Goal: Communication & Community: Answer question/provide support

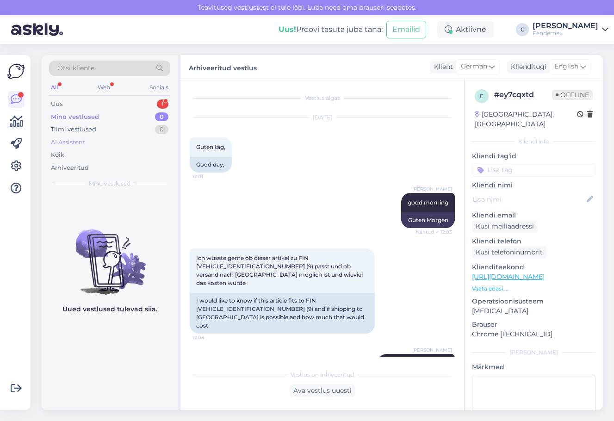
scroll to position [914, 0]
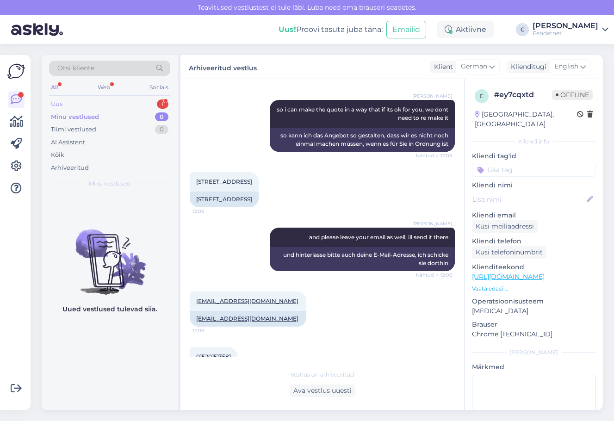
click at [129, 98] on div "Uus 1" at bounding box center [109, 104] width 121 height 13
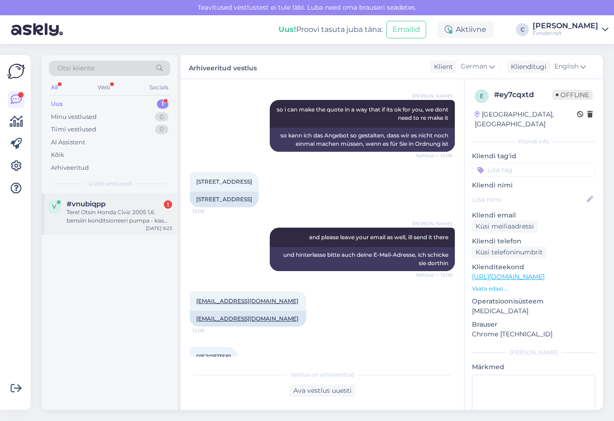
click at [132, 210] on div "Tere! Otsin Honda Civic 2005 1,6 bensiin konditsioneeri pumpa - kas teil on?" at bounding box center [119, 216] width 105 height 17
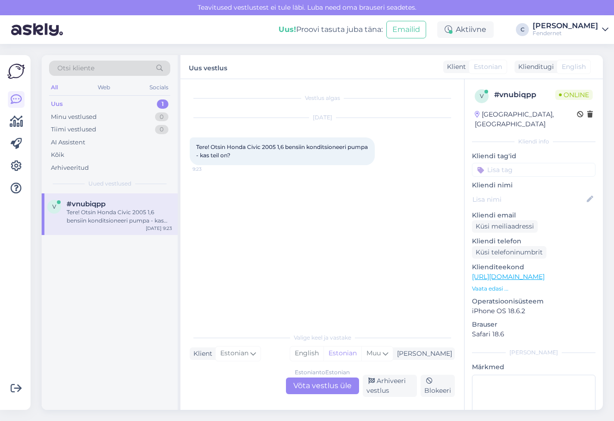
click at [305, 383] on div "Estonian to Estonian Võta vestlus üle" at bounding box center [322, 385] width 73 height 17
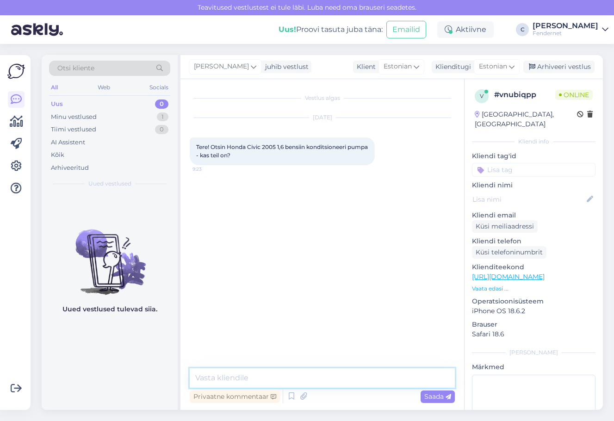
click at [312, 374] on textarea at bounding box center [322, 377] width 265 height 19
type textarea "Tere, kuidas on sõiduki rek nr või vin kod"
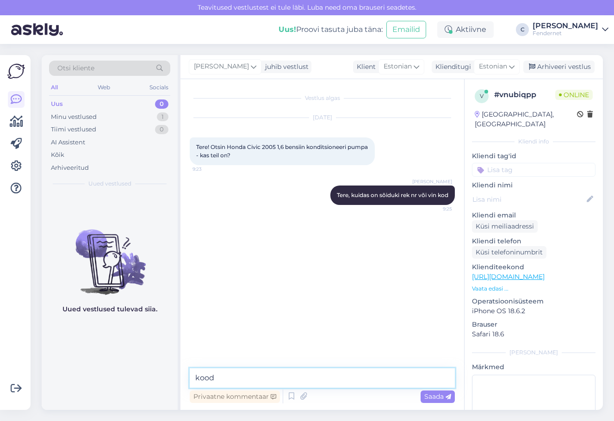
type textarea "kood*"
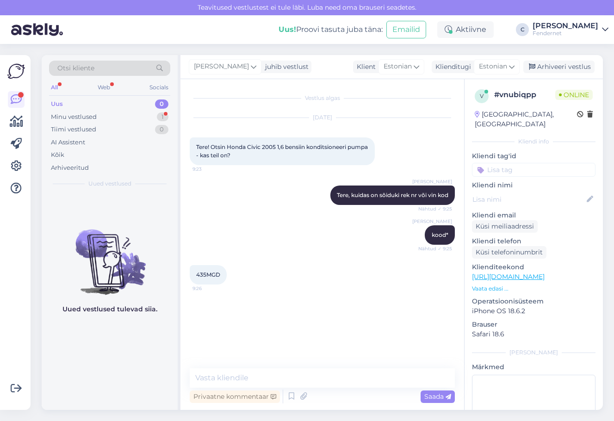
click at [213, 274] on span "435MGD" at bounding box center [208, 274] width 24 height 7
copy div "435MGD 9:26"
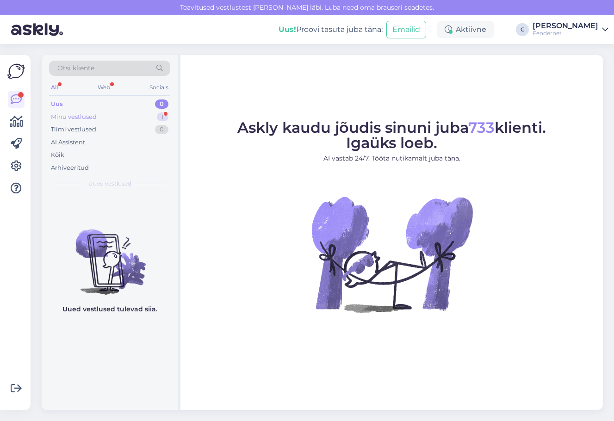
click at [150, 116] on div "Minu vestlused 1" at bounding box center [109, 116] width 121 height 13
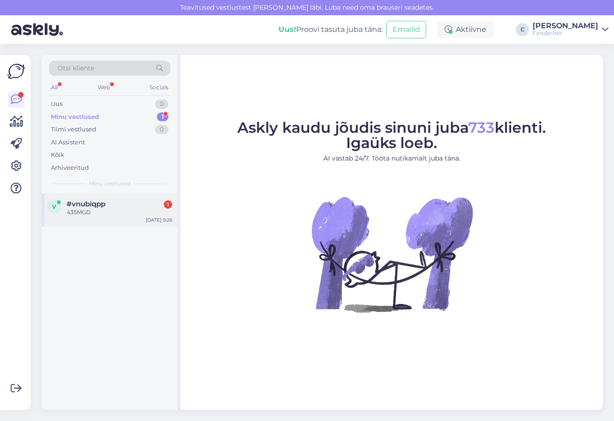
click at [103, 211] on div "435MGD" at bounding box center [119, 212] width 105 height 8
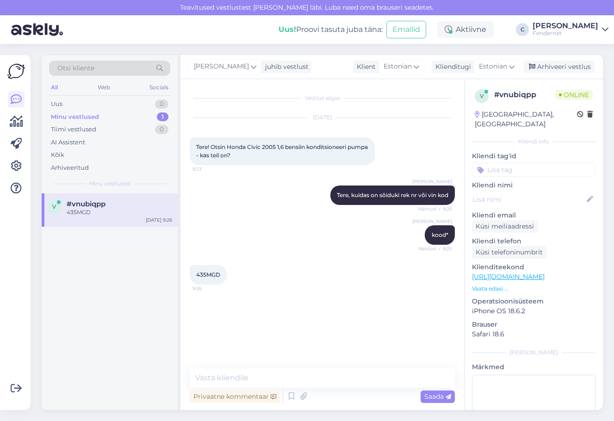
click at [209, 273] on span "435MGD" at bounding box center [208, 274] width 24 height 7
copy div "435MGD 9:26"
click at [279, 376] on textarea at bounding box center [322, 377] width 265 height 19
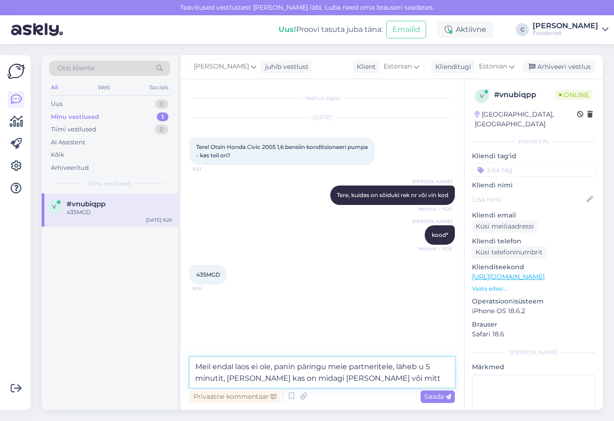
type textarea "Meil endal laos ei ole, panin päringu meie partneritele, läheb u 5 minutit, [PE…"
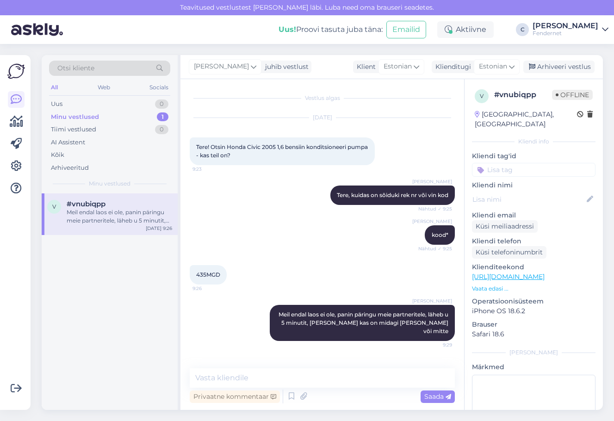
click at [74, 296] on div "v #vnubiqpp Meil endal laos ei ole, panin päringu meie partneritele, läheb u 5 …" at bounding box center [110, 301] width 136 height 216
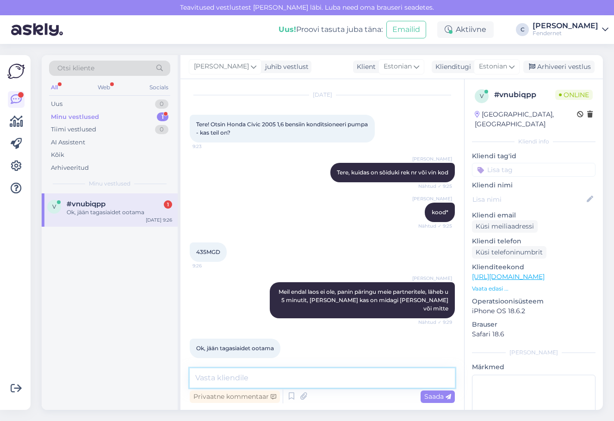
click at [322, 380] on textarea at bounding box center [322, 377] width 265 height 19
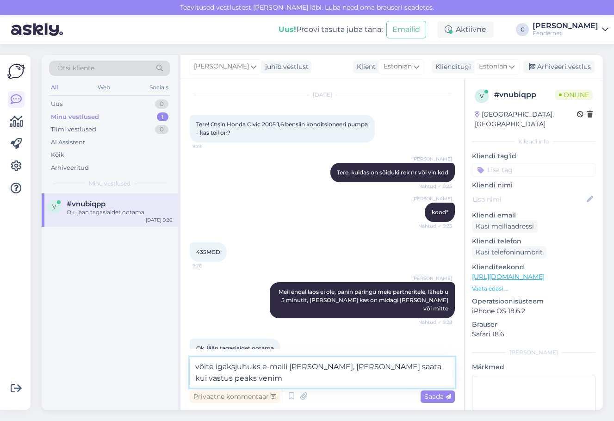
type textarea "võite igaksjuhuks e-maili [PERSON_NAME], [PERSON_NAME] saata kui vastus peaks […"
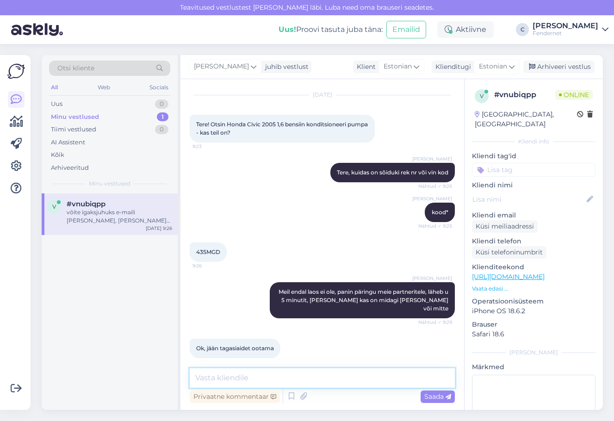
scroll to position [71, 0]
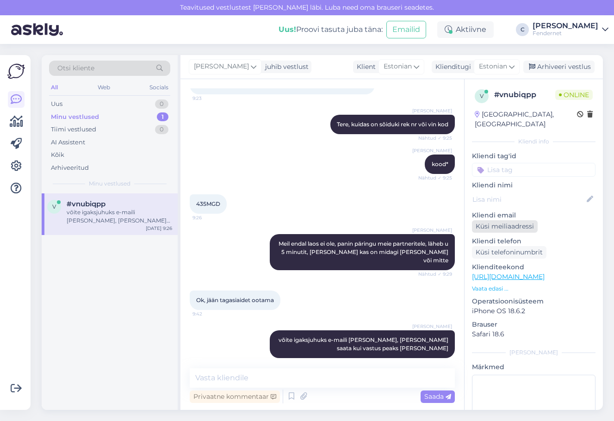
click at [506, 220] on div "Küsi meiliaadressi" at bounding box center [505, 226] width 66 height 12
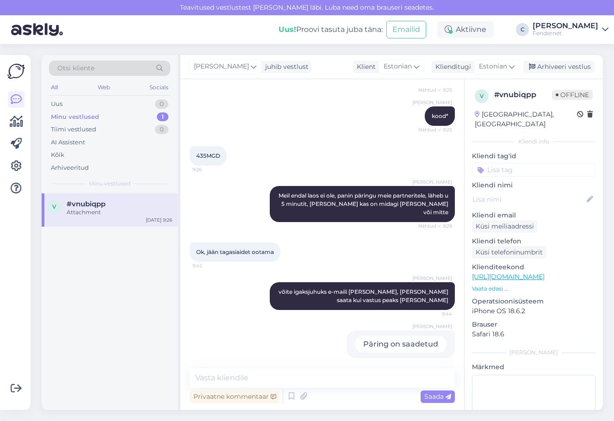
click at [309, 46] on div "Otsi kliente All Web Socials Uus 0 Minu vestlused 1 Tiimi vestlused 0 AI Assist…" at bounding box center [324, 232] width 577 height 377
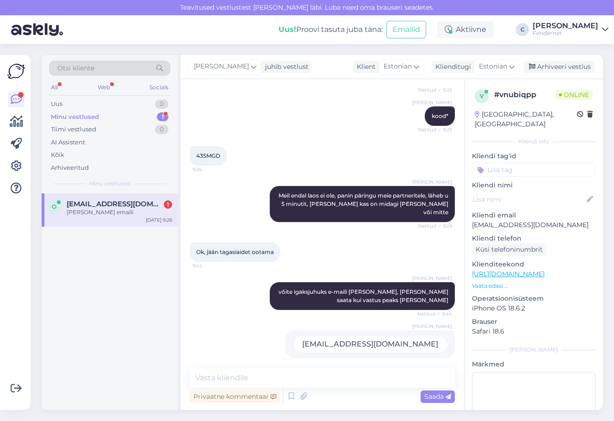
scroll to position [159, 0]
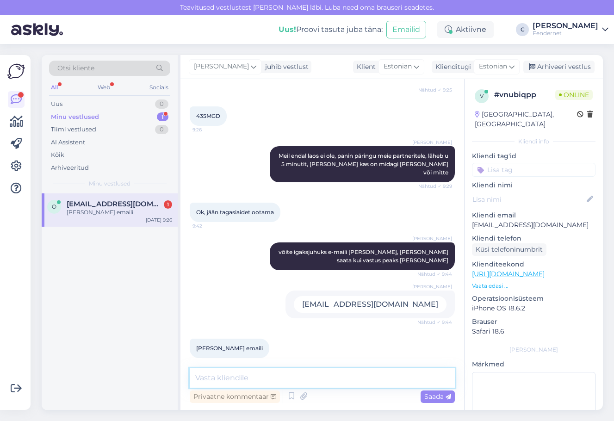
click at [286, 372] on textarea at bounding box center [322, 377] width 265 height 19
click at [354, 375] on textarea at bounding box center [322, 377] width 265 height 19
paste textarea "38810PLAE01,38810PLAE02"
type textarea "38810PLAE01, 38810PLAE02"
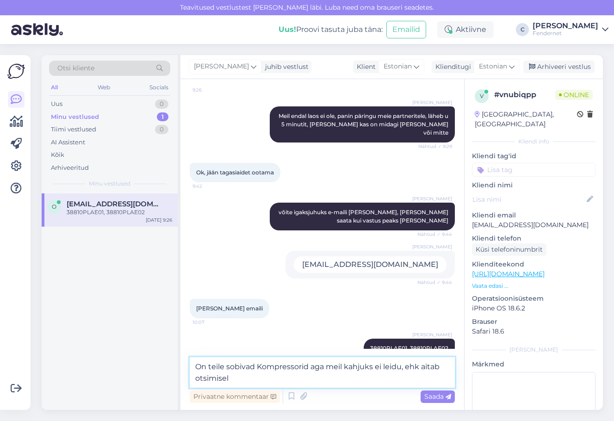
type textarea "On teile sobivad Kompressorid aga meil kahjuks ei leidu, ehk aitab otsimisel"
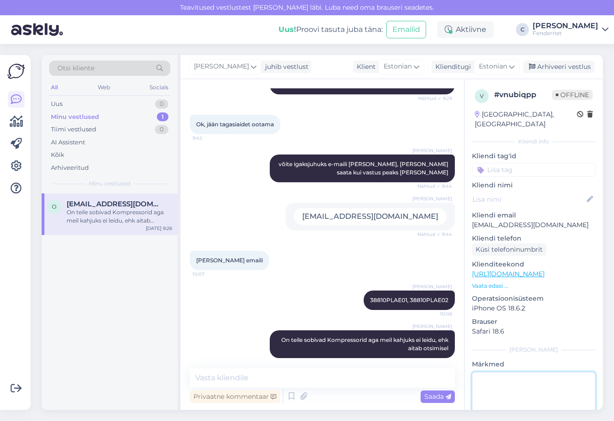
click at [584, 381] on textarea at bounding box center [533, 413] width 123 height 83
click at [500, 220] on p "[EMAIL_ADDRESS][DOMAIN_NAME]" at bounding box center [533, 225] width 123 height 10
copy p "[EMAIL_ADDRESS][DOMAIN_NAME]"
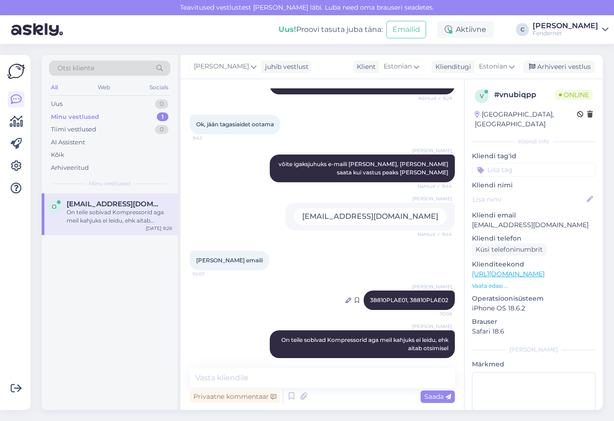
click at [393, 296] on span "38810PLAE01, 38810PLAE02" at bounding box center [409, 299] width 78 height 7
copy div "38810PLAE01, 38810PLAE02 10:08"
click at [541, 66] on div "Arhiveeri vestlus" at bounding box center [558, 67] width 71 height 12
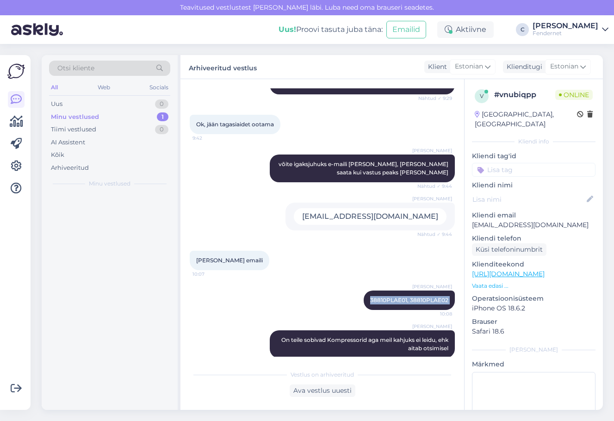
scroll to position [250, 0]
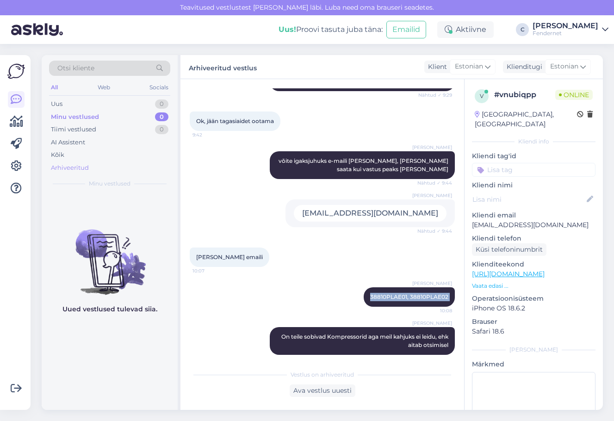
click at [98, 161] on div "Arhiveeritud" at bounding box center [109, 167] width 121 height 13
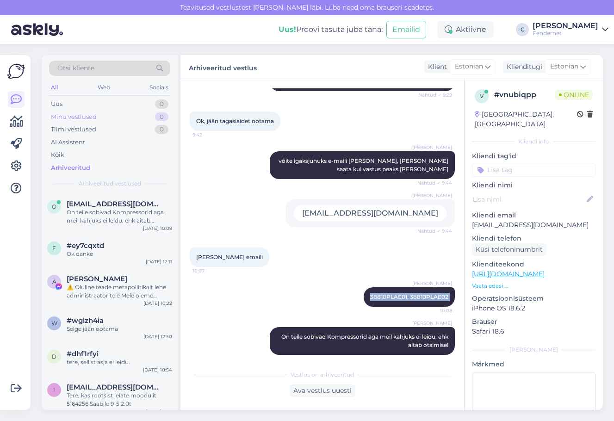
click at [91, 115] on div "Minu vestlused" at bounding box center [74, 116] width 46 height 9
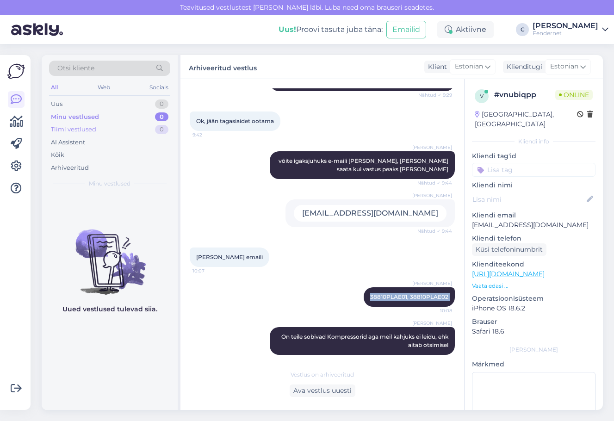
click at [86, 127] on div "Tiimi vestlused" at bounding box center [73, 129] width 45 height 9
click at [75, 97] on div "Otsi kliente All Web Socials Uus 0 Minu vestlused 0 Tiimi vestlused 0 AI Assist…" at bounding box center [110, 124] width 136 height 138
click at [74, 100] on div "Uus 0" at bounding box center [109, 104] width 121 height 13
click at [224, 289] on div "[PERSON_NAME] 38810PLAE01, 38810PLAE02 10:08" at bounding box center [322, 297] width 265 height 40
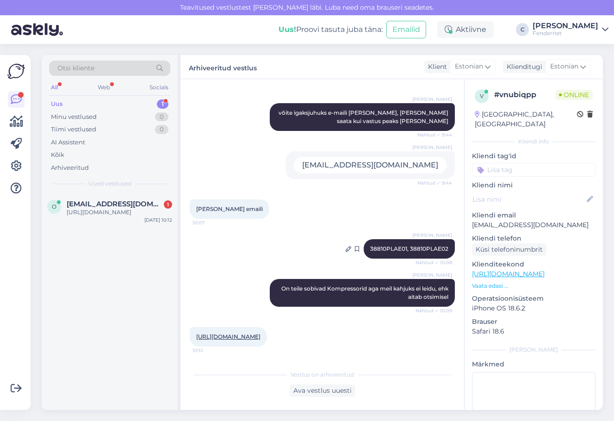
scroll to position [307, 0]
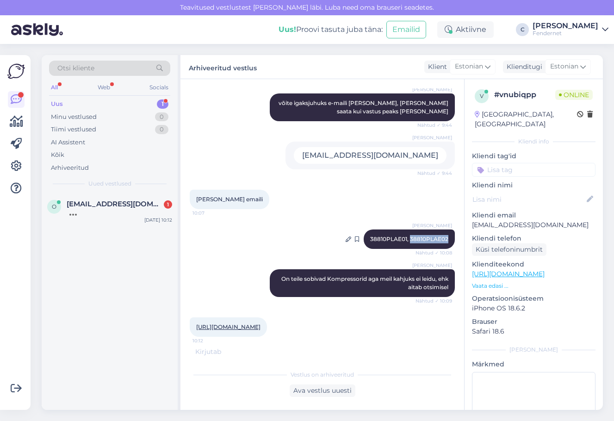
drag, startPoint x: 444, startPoint y: 237, endPoint x: 404, endPoint y: 234, distance: 40.8
click at [404, 234] on div "[PERSON_NAME] 38810PLAE01, 38810PLAE02 Nähtud ✓ 10:08" at bounding box center [408, 238] width 91 height 19
copy span "38810PLAE02"
click at [260, 330] on link "[URL][DOMAIN_NAME]" at bounding box center [228, 326] width 64 height 7
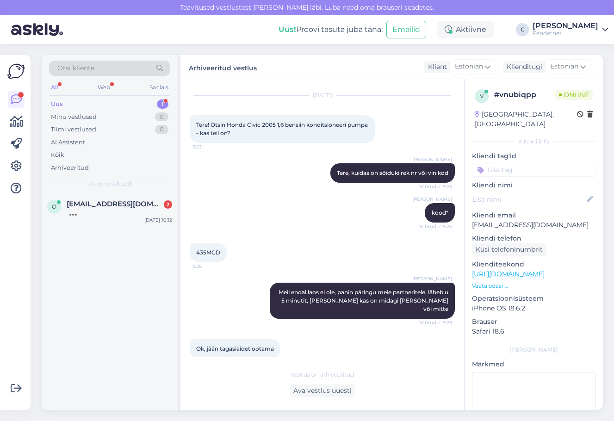
scroll to position [0, 0]
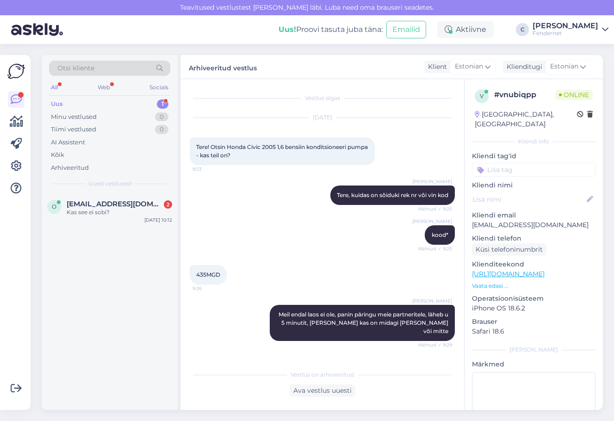
click at [203, 270] on div "435MGD 9:26" at bounding box center [208, 274] width 37 height 19
copy div "435MGD 9:26"
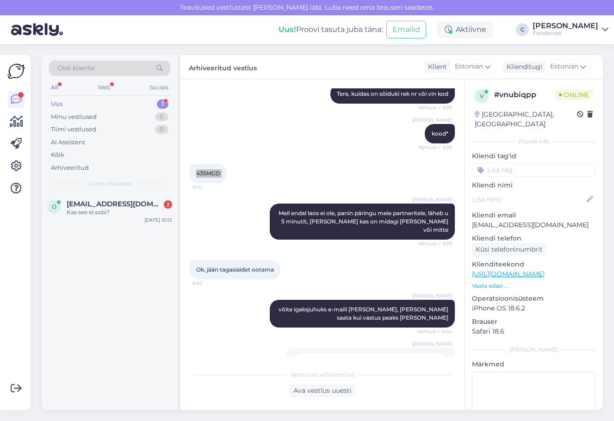
scroll to position [338, 0]
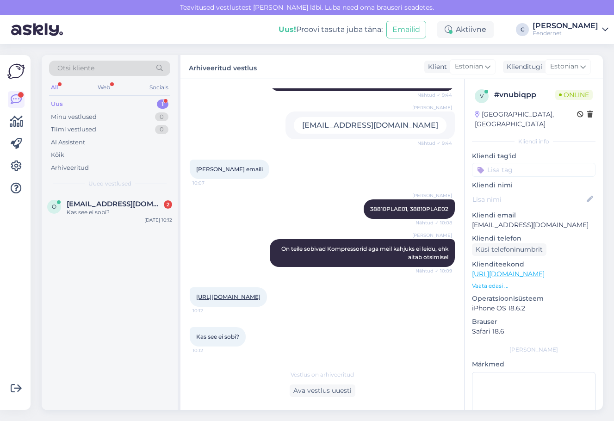
click at [412, 314] on div "[URL][DOMAIN_NAME] 10:12" at bounding box center [322, 297] width 265 height 40
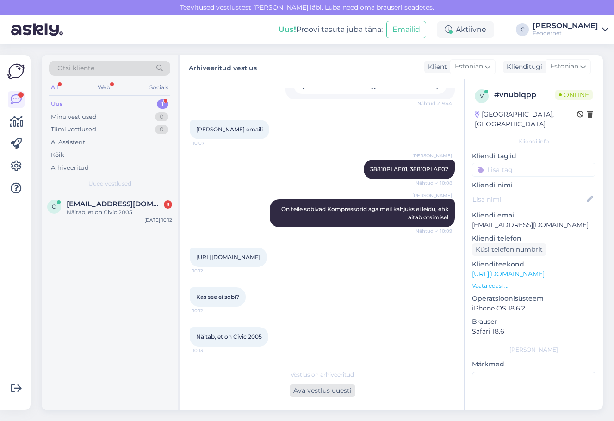
click at [313, 388] on div "Ava vestlus uuesti" at bounding box center [322, 390] width 66 height 12
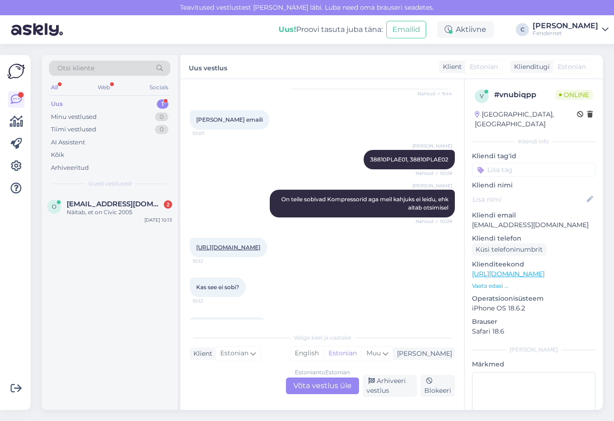
click at [295, 388] on div "Estonian to Estonian Võta vestlus üle" at bounding box center [322, 385] width 73 height 17
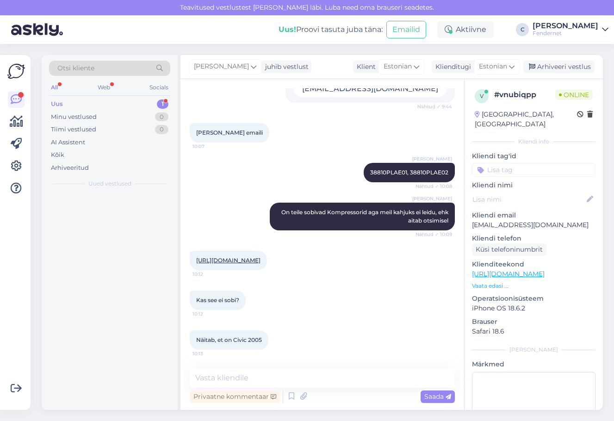
scroll to position [374, 0]
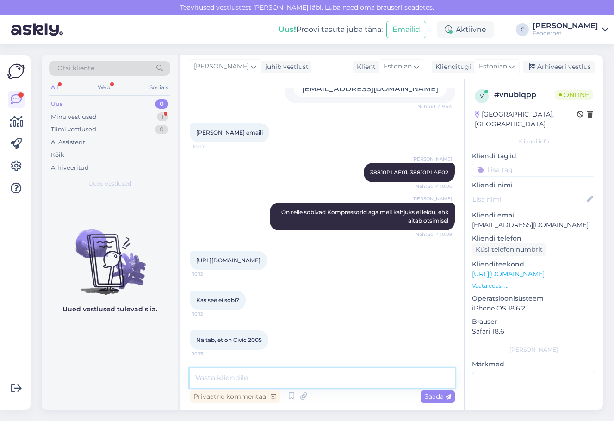
click at [298, 379] on textarea at bounding box center [322, 377] width 265 height 19
type textarea "Jah aga see on K20A2 mootoriga autolt."
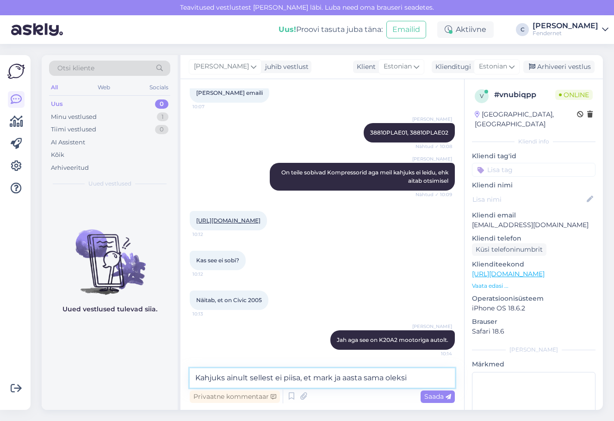
type textarea "Kahjuks ainult sellest ei piisa, et mark ja aasta sama oleksid"
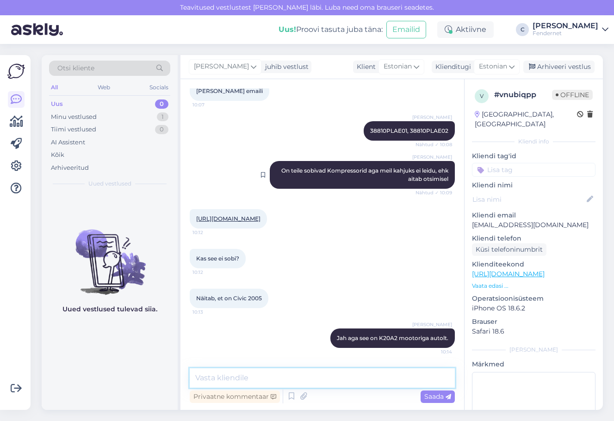
scroll to position [416, 0]
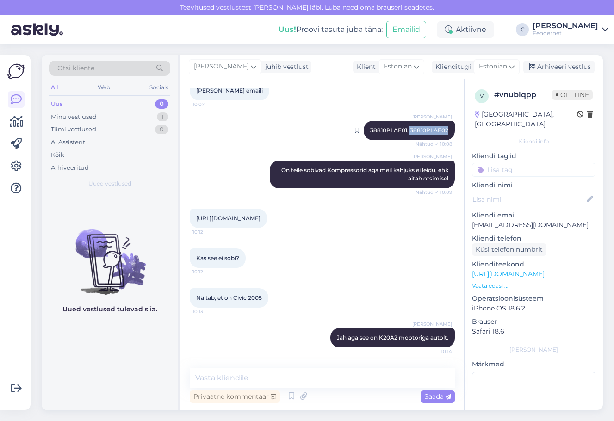
drag, startPoint x: 442, startPoint y: 122, endPoint x: 402, endPoint y: 117, distance: 40.0
click at [402, 121] on div "[PERSON_NAME] 38810PLAE01, 38810PLAE02 Nähtud ✓ 10:08" at bounding box center [408, 130] width 91 height 19
copy span "38810PLAE02"
click at [344, 381] on textarea at bounding box center [322, 377] width 265 height 19
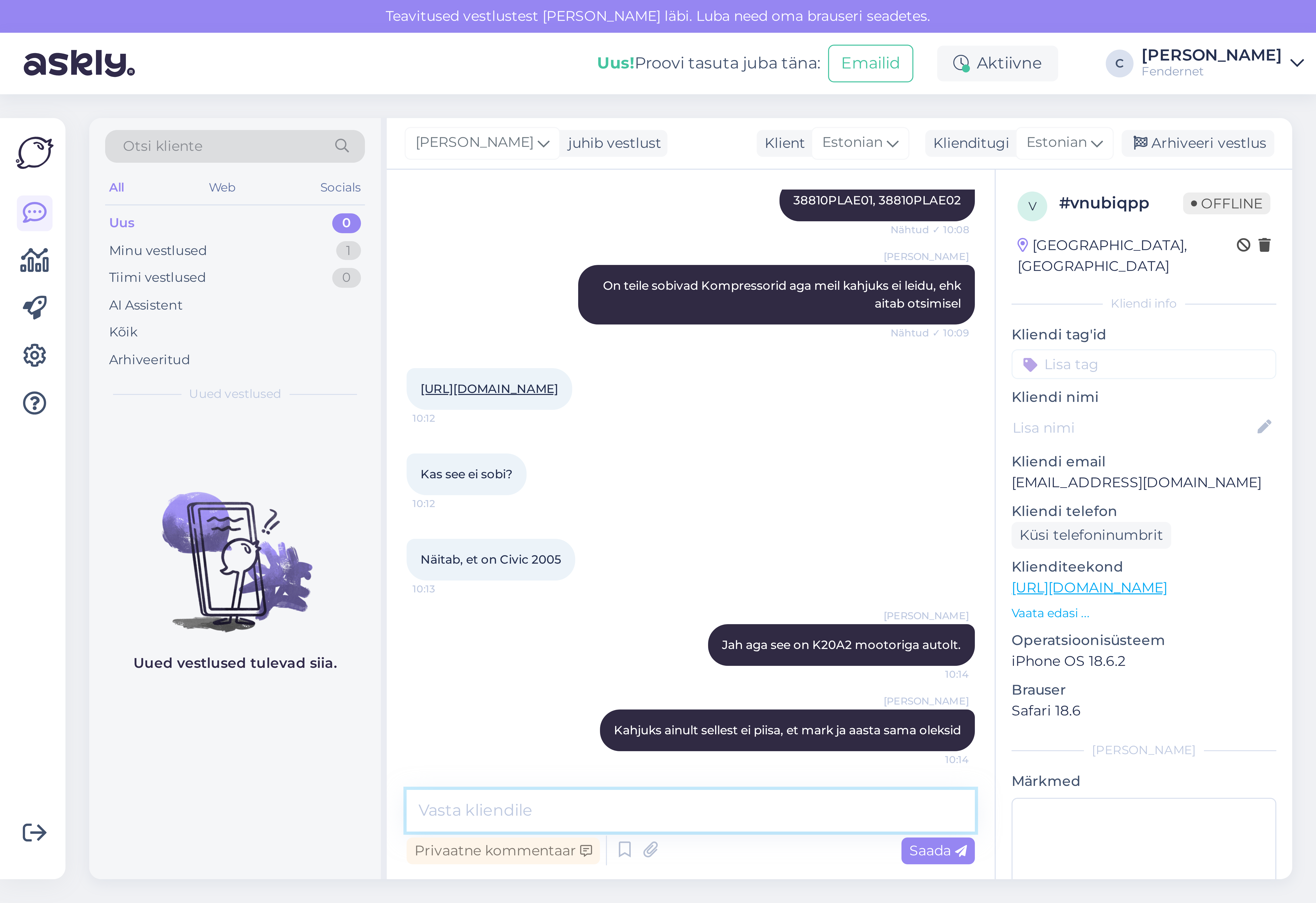
scroll to position [244, 0]
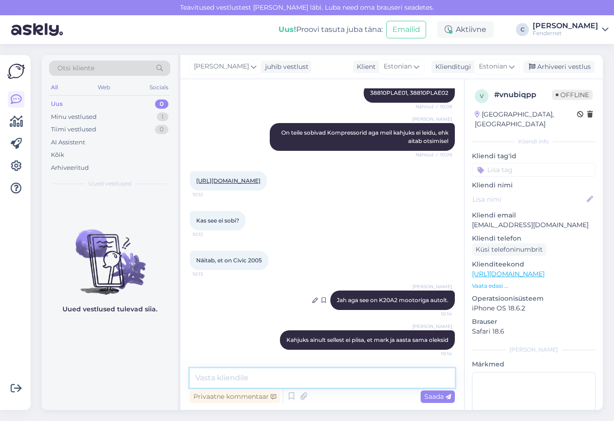
paste textarea "[URL][DOMAIN_NAME]"
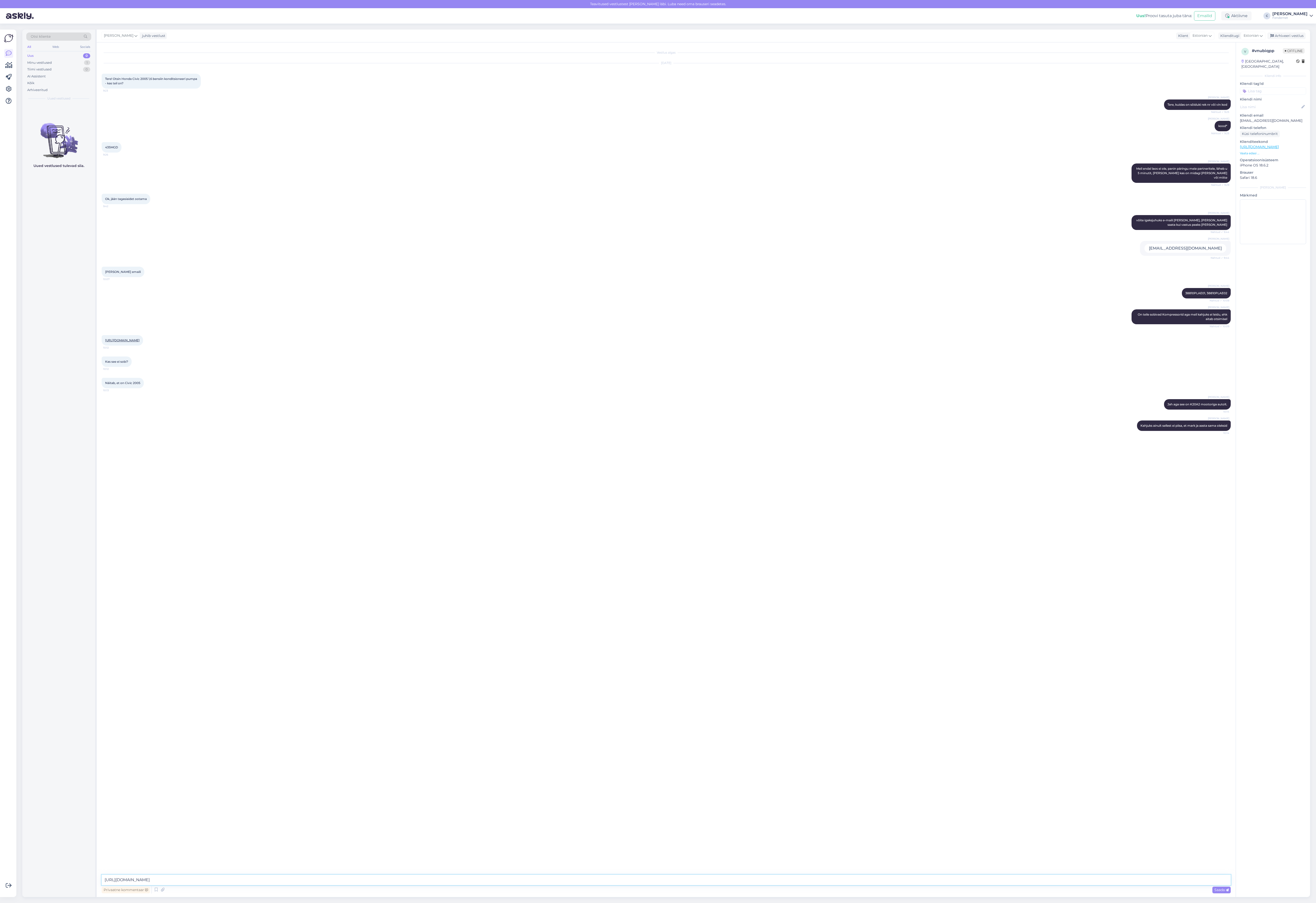
type textarea "[URL][DOMAIN_NAME]"
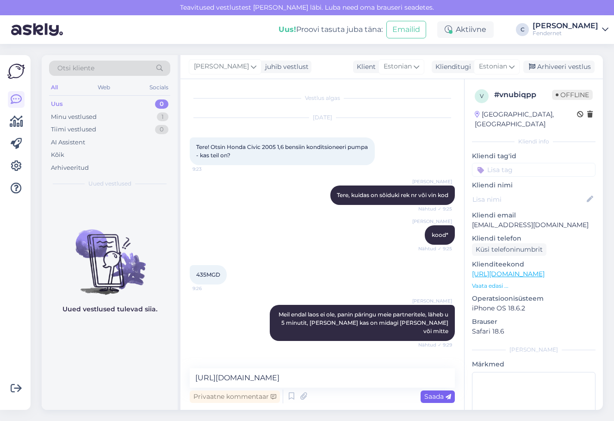
click at [428, 395] on span "Saada" at bounding box center [437, 396] width 27 height 8
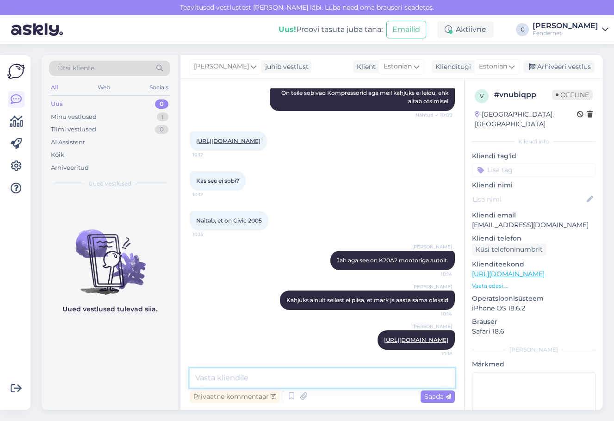
click at [342, 384] on textarea at bounding box center [322, 377] width 265 height 19
type textarea "see sobib."
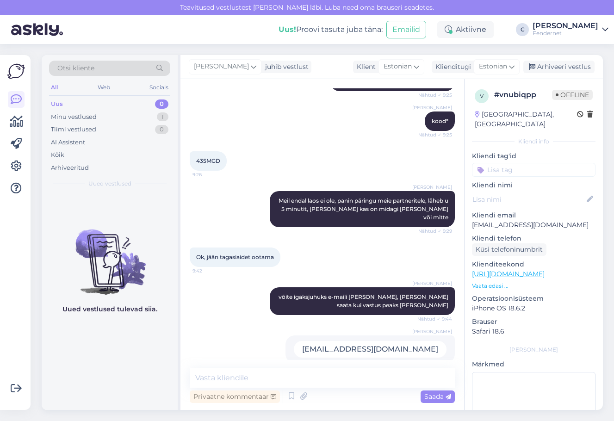
scroll to position [256, 0]
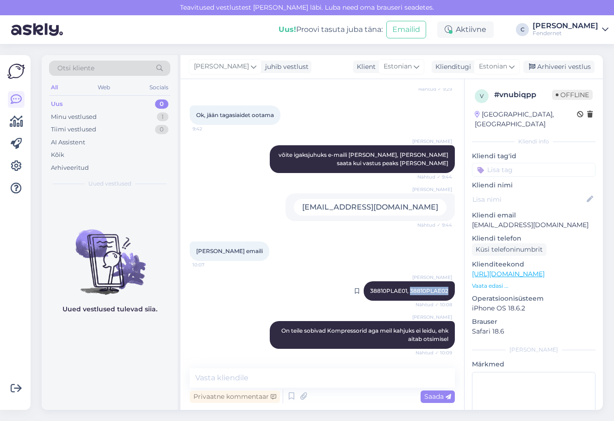
drag, startPoint x: 441, startPoint y: 282, endPoint x: 404, endPoint y: 281, distance: 37.0
click at [404, 287] on span "38810PLAE01, 38810PLAE02" at bounding box center [409, 290] width 78 height 7
copy span "38810PLAE02"
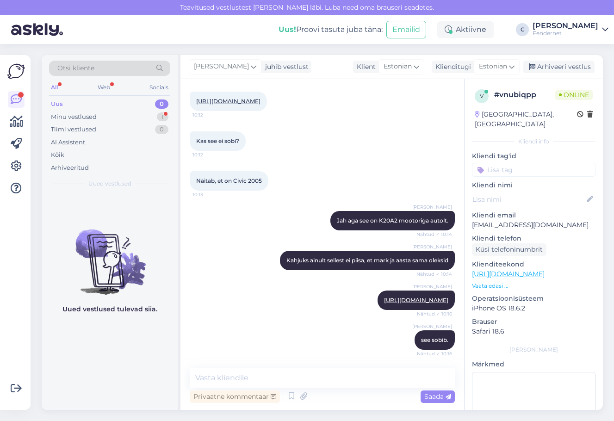
scroll to position [573, 0]
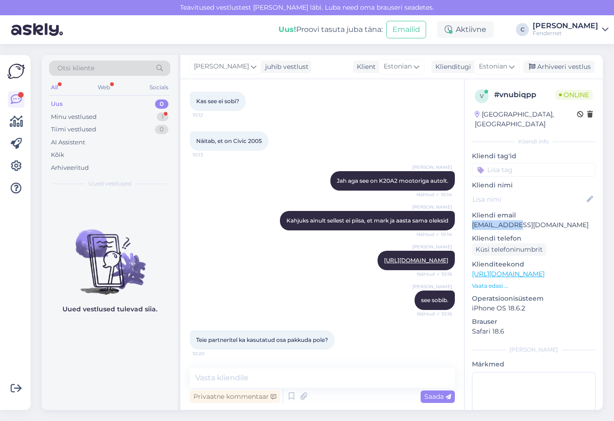
drag, startPoint x: 524, startPoint y: 209, endPoint x: 516, endPoint y: 212, distance: 8.8
click at [516, 212] on div "Kliendi email [EMAIL_ADDRESS][DOMAIN_NAME]" at bounding box center [533, 219] width 123 height 19
click at [299, 364] on div "Vestlus algas [DATE] Tere! Otsin Honda Civic 2005 1,6 bensiin konditsioneeri pu…" at bounding box center [321, 244] width 283 height 331
click at [299, 376] on textarea at bounding box center [322, 377] width 265 height 19
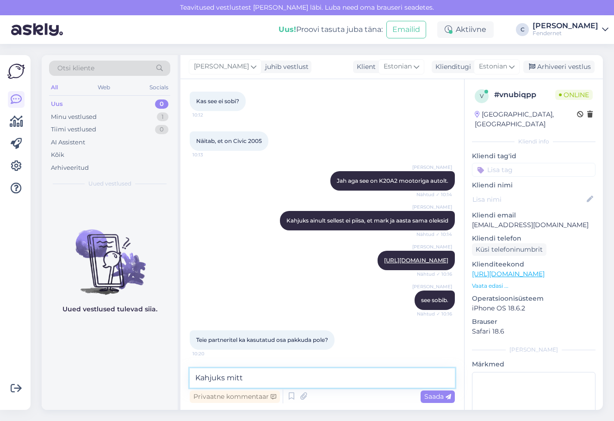
type textarea "Kahjuks mitte"
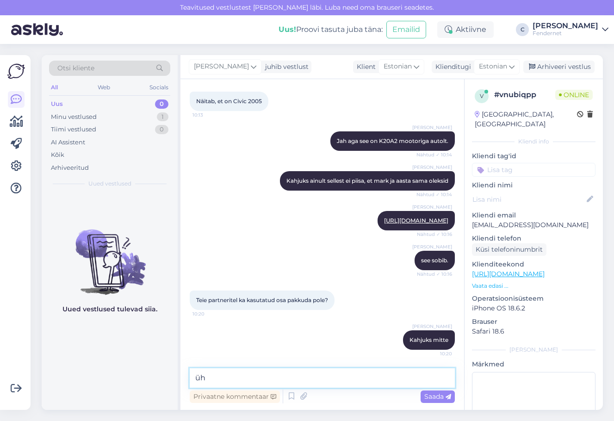
type textarea "ühe"
type textarea "võite panna päringu [DOMAIN_NAME] näiteks, ehk kellelgi on"
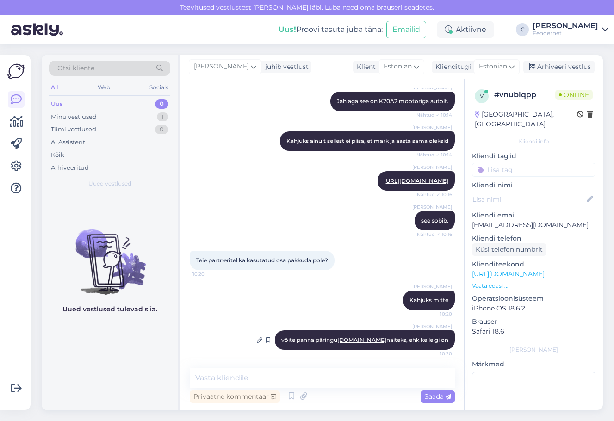
click at [369, 340] on link "[DOMAIN_NAME]" at bounding box center [361, 339] width 49 height 7
click at [482, 28] on div "Aktiivne" at bounding box center [465, 29] width 56 height 17
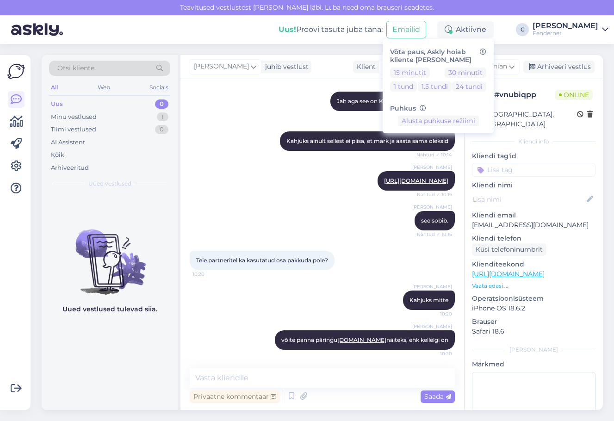
click at [574, 60] on div "[PERSON_NAME] vestlust Klient [DEMOGRAPHIC_DATA] Klienditugi [DEMOGRAPHIC_DATA]…" at bounding box center [391, 67] width 422 height 24
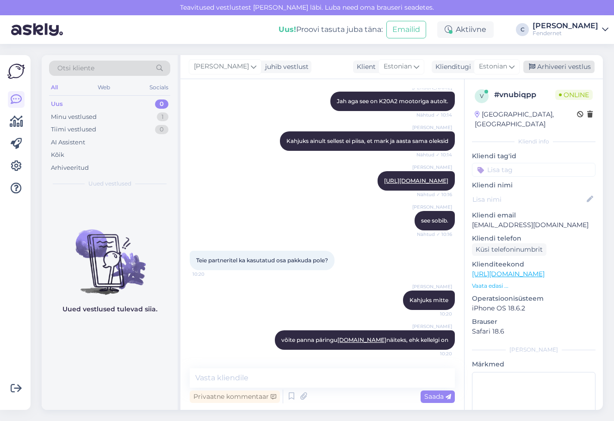
click at [574, 61] on div "Arhiveeri vestlus" at bounding box center [558, 67] width 71 height 12
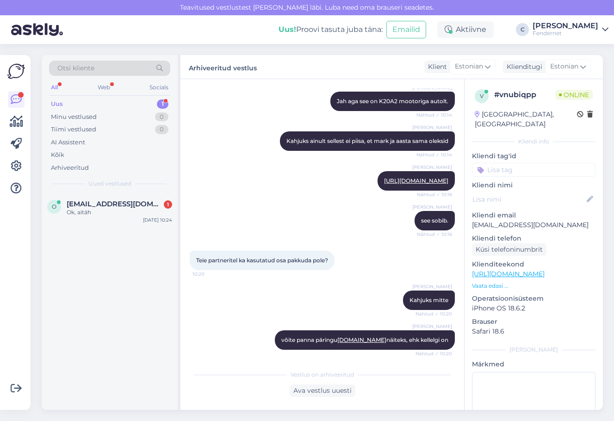
scroll to position [695, 0]
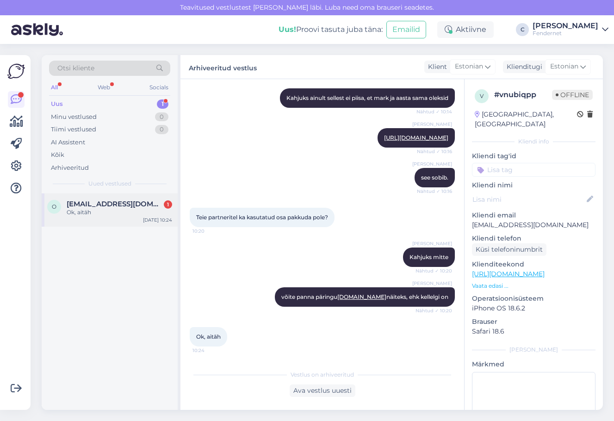
click at [129, 219] on div "o [EMAIL_ADDRESS][DOMAIN_NAME] 1 Ok, aitäh [DATE] 10:24" at bounding box center [110, 209] width 136 height 33
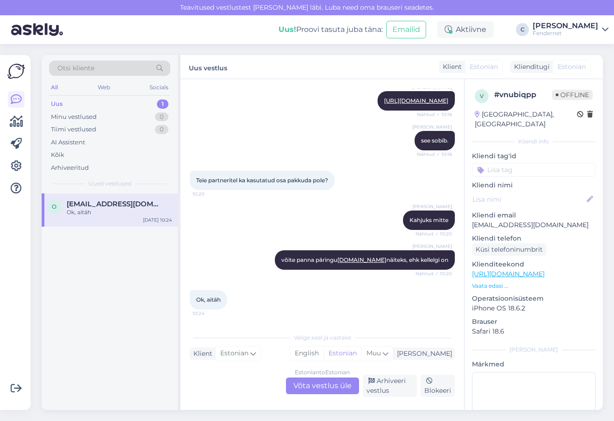
click at [100, 106] on div "Uus 1" at bounding box center [109, 104] width 121 height 13
click at [381, 384] on div "Arhiveeri vestlus" at bounding box center [389, 385] width 55 height 22
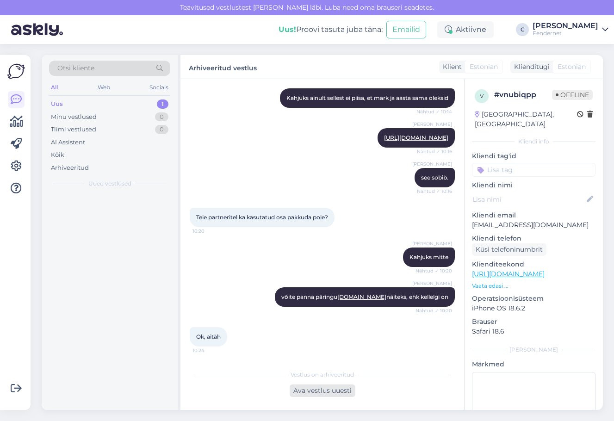
scroll to position [695, 0]
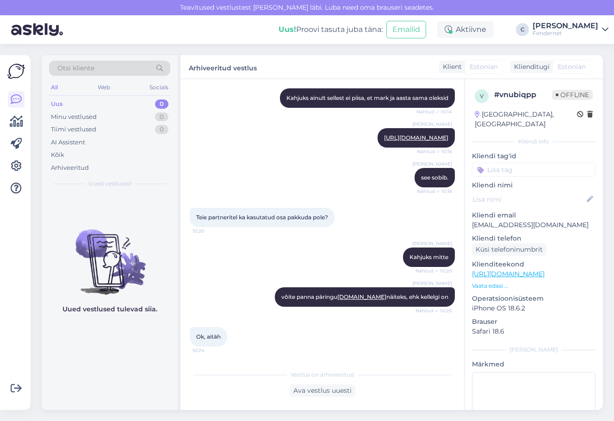
click at [113, 369] on div "Uued vestlused tulevad siia." at bounding box center [110, 301] width 136 height 216
